Goal: Transaction & Acquisition: Obtain resource

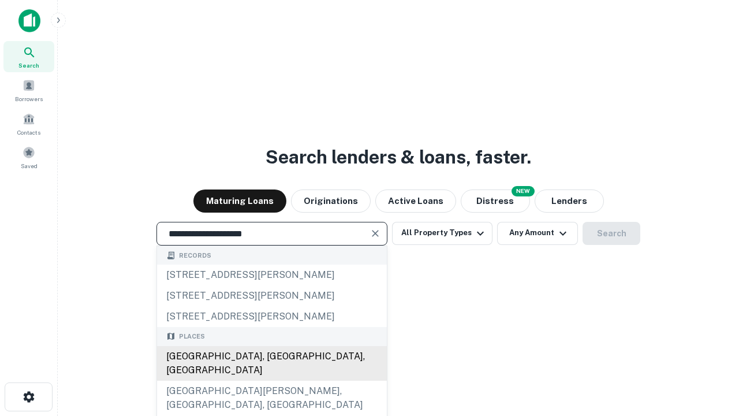
click at [271, 381] on div "Santa Monica, CA, USA" at bounding box center [272, 363] width 230 height 35
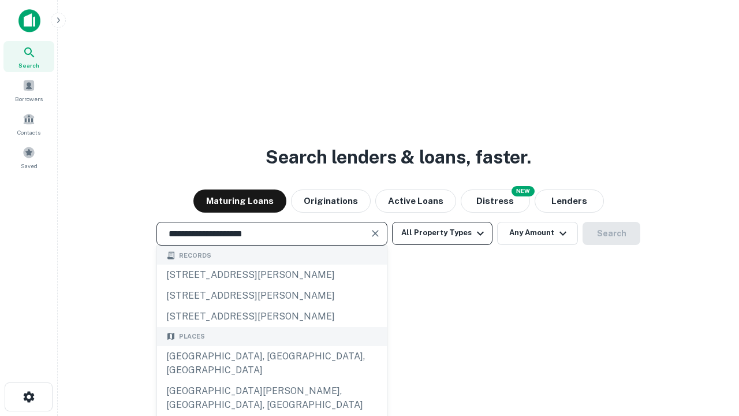
type input "**********"
click at [442, 233] on button "All Property Types" at bounding box center [442, 233] width 100 height 23
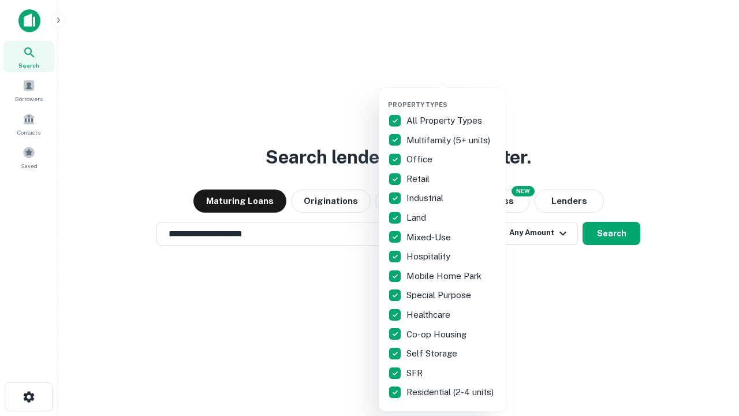
click at [452, 97] on button "button" at bounding box center [451, 97] width 127 height 1
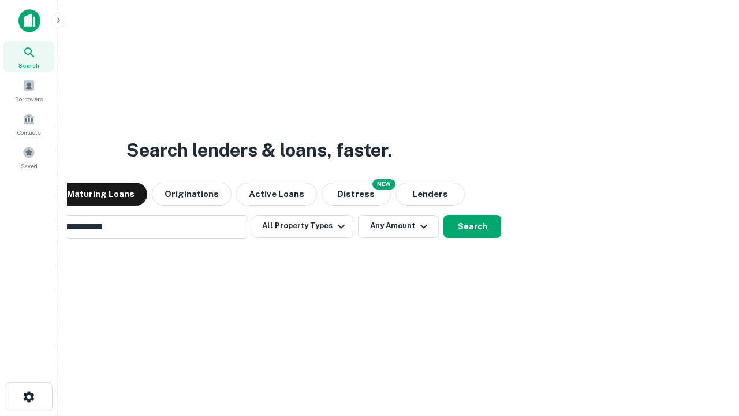
scroll to position [18, 0]
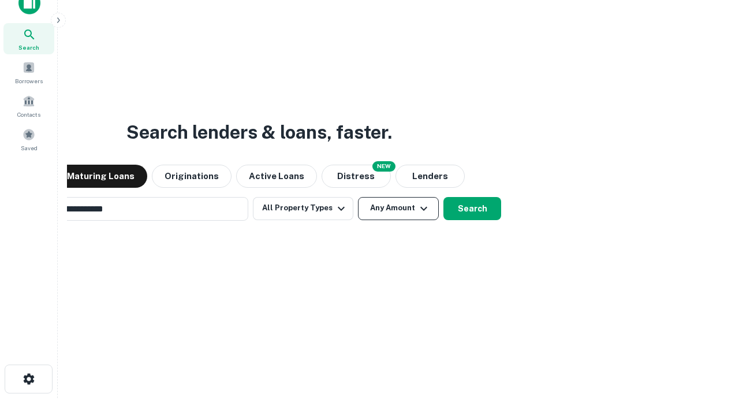
click at [358, 197] on button "Any Amount" at bounding box center [398, 208] width 81 height 23
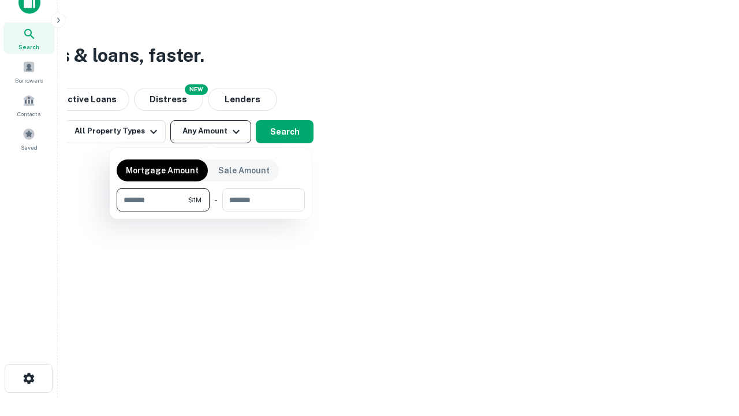
type input "*******"
click at [211, 211] on button "button" at bounding box center [211, 211] width 188 height 1
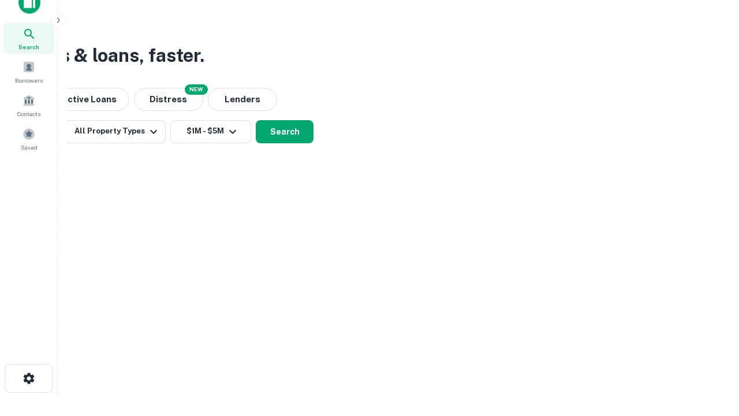
scroll to position [7, 213]
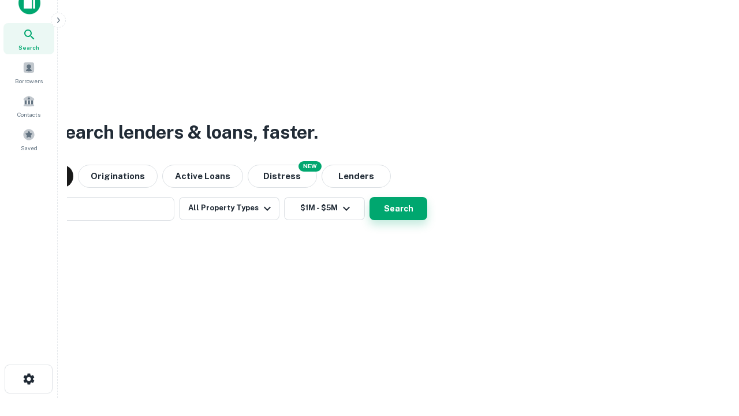
click at [370, 197] on button "Search" at bounding box center [399, 208] width 58 height 23
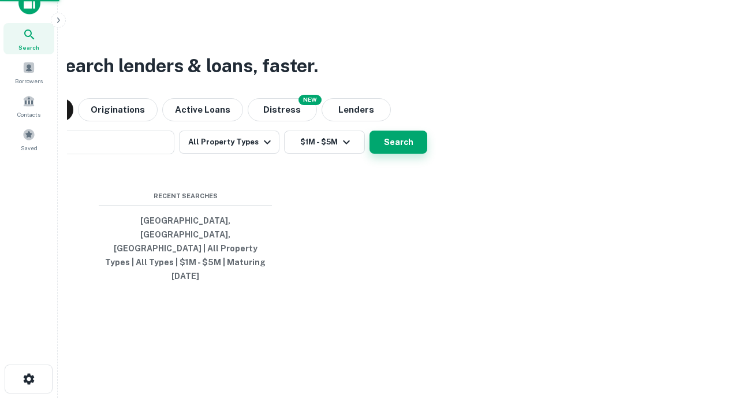
scroll to position [31, 327]
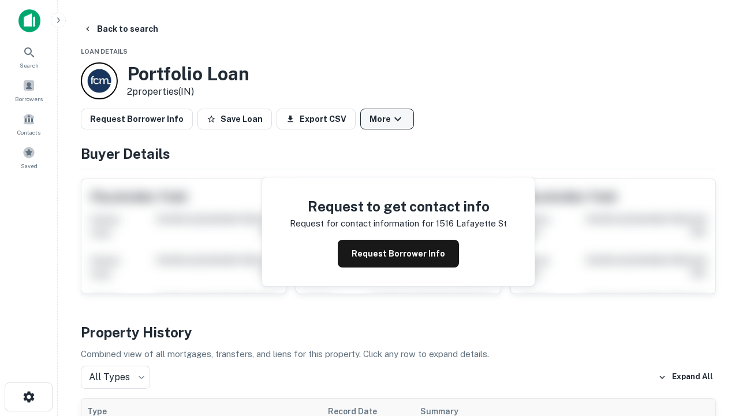
click at [387, 119] on button "More" at bounding box center [387, 119] width 54 height 21
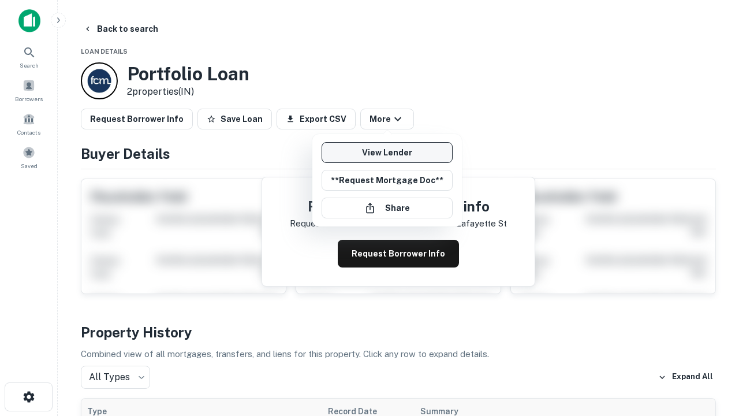
click at [387, 152] on link "View Lender" at bounding box center [387, 152] width 131 height 21
